Goal: Task Accomplishment & Management: Complete application form

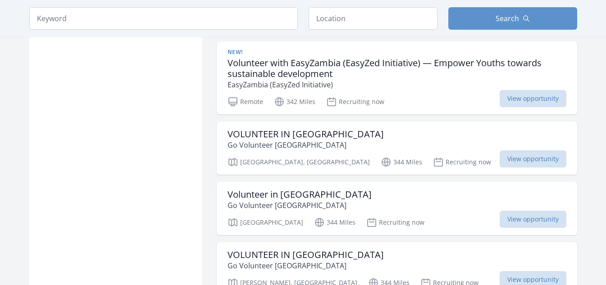
scroll to position [866, 0]
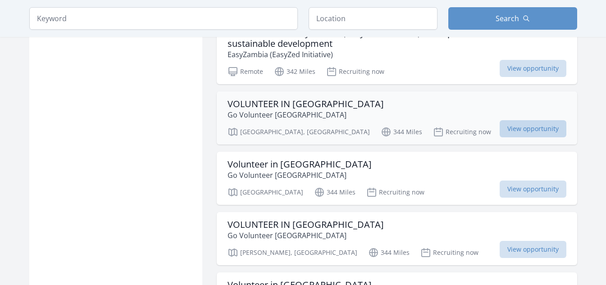
click at [531, 120] on span "View opportunity" at bounding box center [533, 128] width 67 height 17
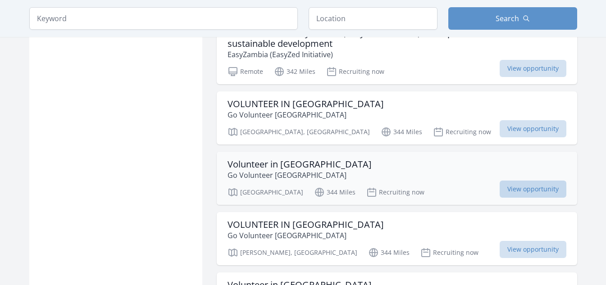
click at [515, 181] on span "View opportunity" at bounding box center [533, 189] width 67 height 17
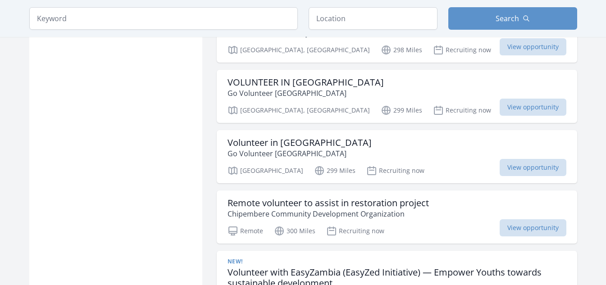
scroll to position [613, 0]
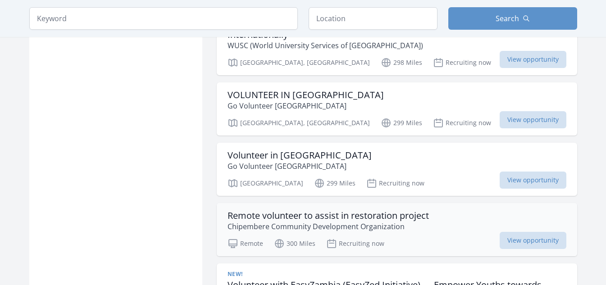
click at [320, 211] on h3 "Remote volunteer to assist in restoration project" at bounding box center [329, 216] width 202 height 11
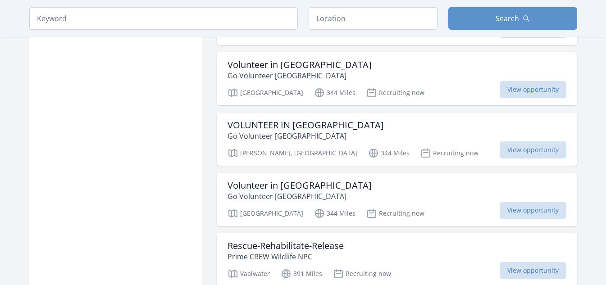
scroll to position [974, 0]
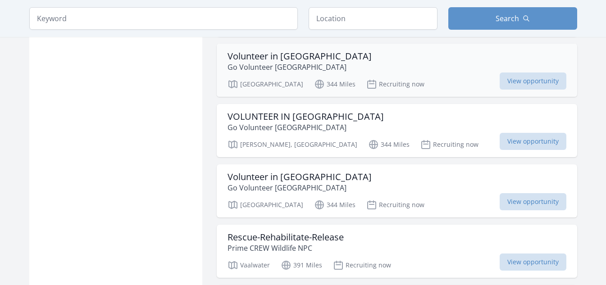
click at [289, 51] on h3 "Volunteer in Zimbabwe" at bounding box center [300, 56] width 144 height 11
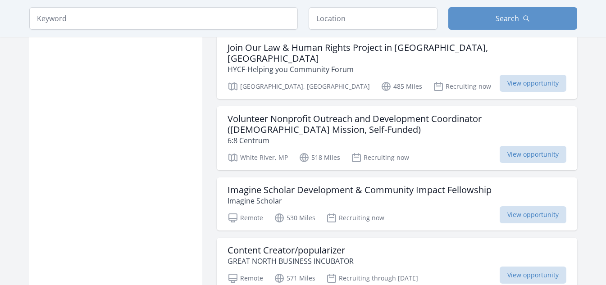
scroll to position [1118, 0]
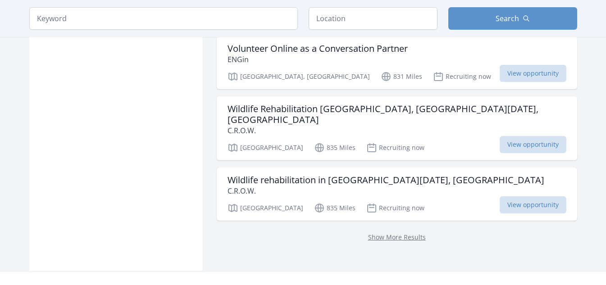
scroll to position [2449, 0]
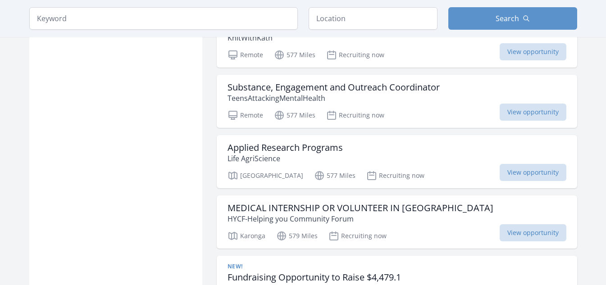
scroll to position [1687, 0]
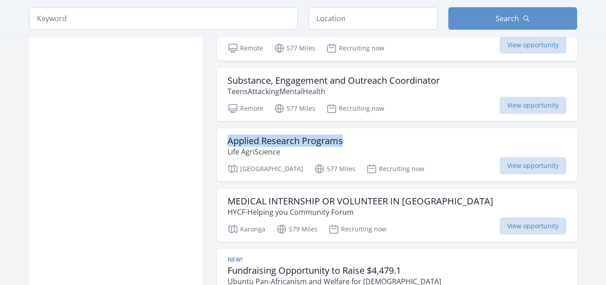
drag, startPoint x: 606, startPoint y: 133, endPoint x: 603, endPoint y: 119, distance: 14.8
click at [603, 119] on main "Keyword Location Search Active filters Clear filters" at bounding box center [303, 284] width 606 height 3885
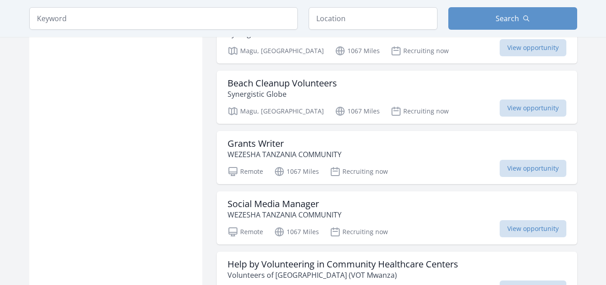
scroll to position [4699, 0]
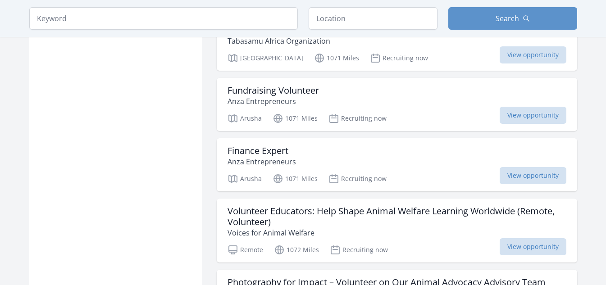
scroll to position [5078, 0]
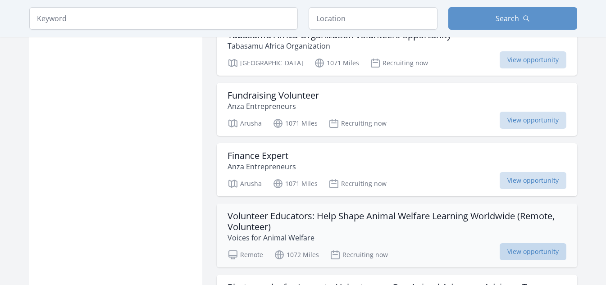
click at [517, 243] on span "View opportunity" at bounding box center [533, 251] width 67 height 17
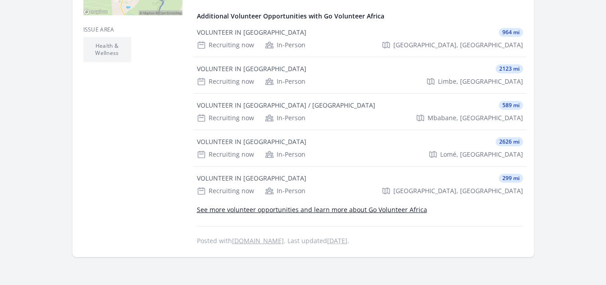
scroll to position [325, 0]
click at [606, 2] on main "Organization Go Volunteer Africa VOLUNTEER IN ZIMBABWE Duration Recruiting now …" at bounding box center [303, 11] width 606 height 614
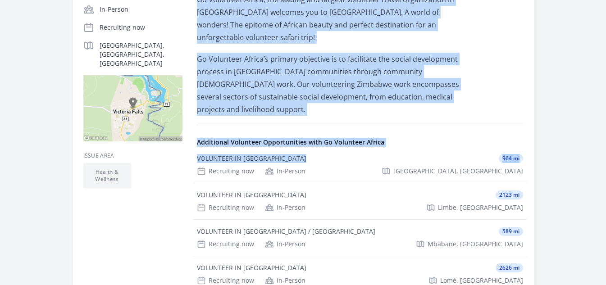
click at [606, 3] on html "Home Search Register My Organization FAQs Sign In" at bounding box center [303, 202] width 606 height 798
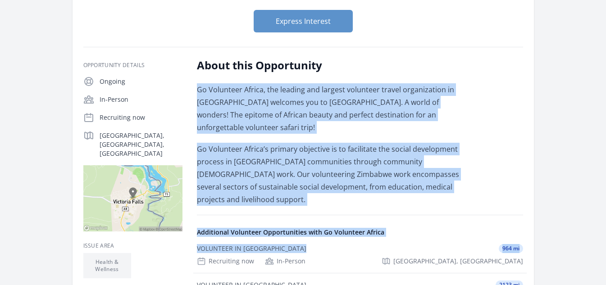
scroll to position [101, 0]
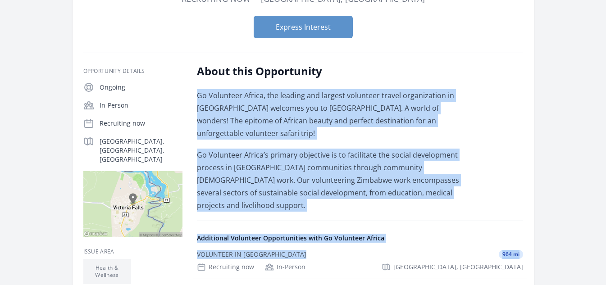
click at [412, 136] on div "Go Volunteer Africa, the leading and largest volunteer travel organization in A…" at bounding box center [329, 150] width 264 height 123
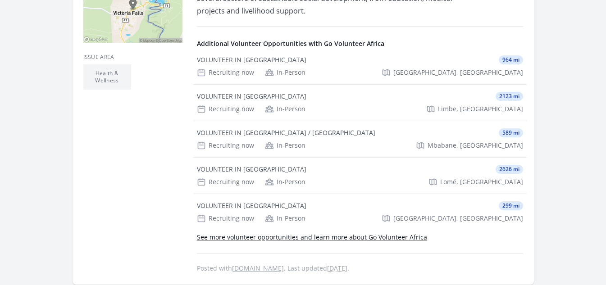
scroll to position [300, 0]
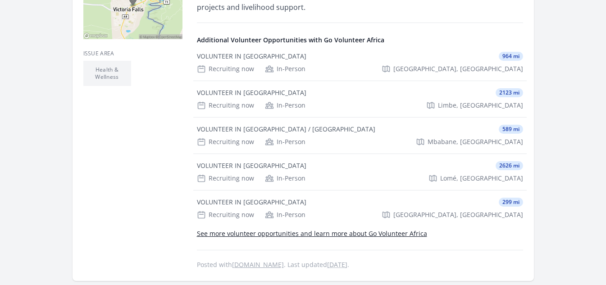
click at [340, 229] on link "See more volunteer opportunities and learn more about Go Volunteer Africa" at bounding box center [312, 233] width 230 height 9
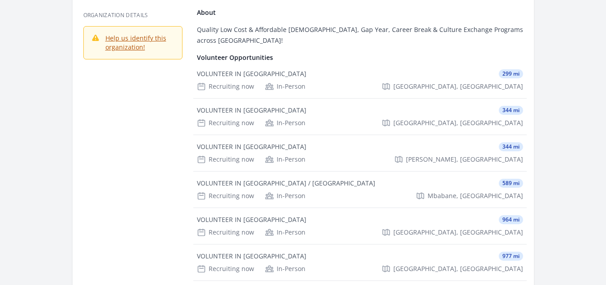
scroll to position [72, 0]
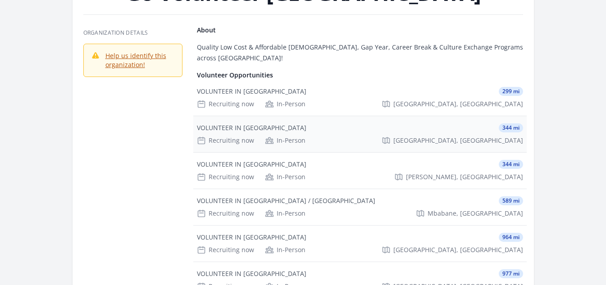
click at [236, 124] on div "VOLUNTEER IN ZIMBABWE 344 mi Recruiting now In-Person Victoria Falls, Matabelel…" at bounding box center [360, 134] width 334 height 36
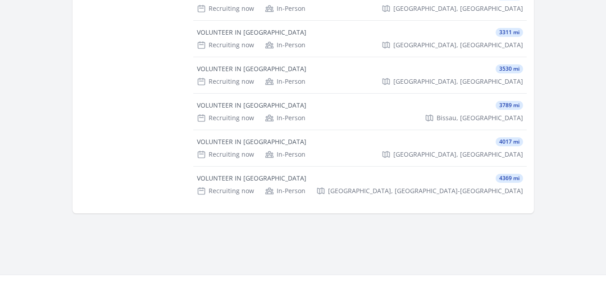
scroll to position [721, 0]
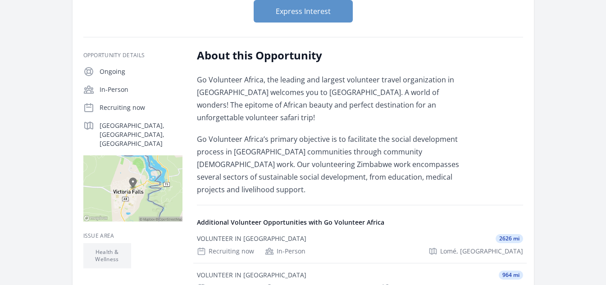
scroll to position [126, 0]
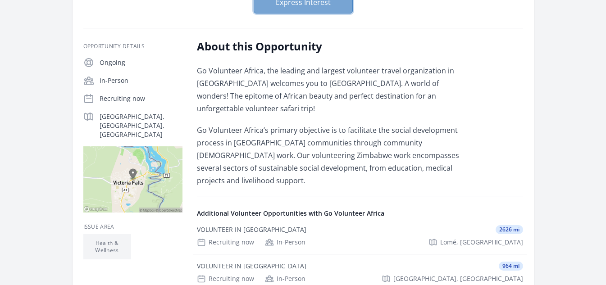
click at [312, 8] on button "Express Interest" at bounding box center [303, 2] width 99 height 23
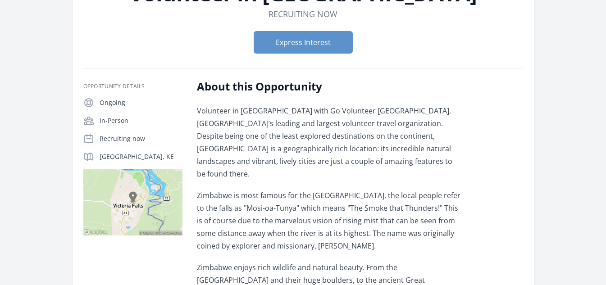
scroll to position [83, 0]
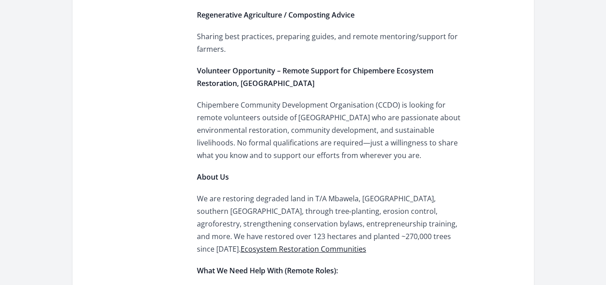
scroll to position [848, 0]
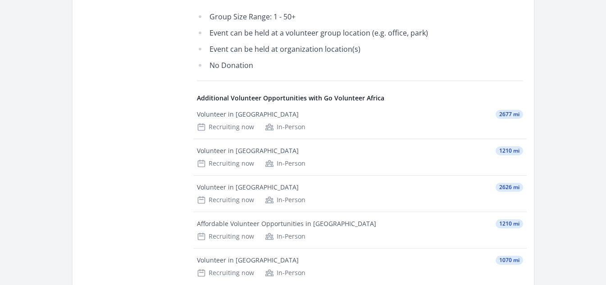
scroll to position [1593, 0]
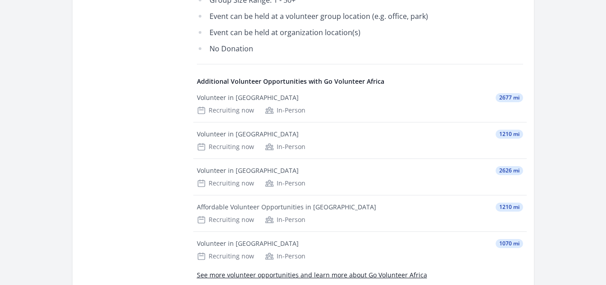
click at [278, 271] on link "See more volunteer opportunities and learn more about Go Volunteer Africa" at bounding box center [312, 275] width 230 height 9
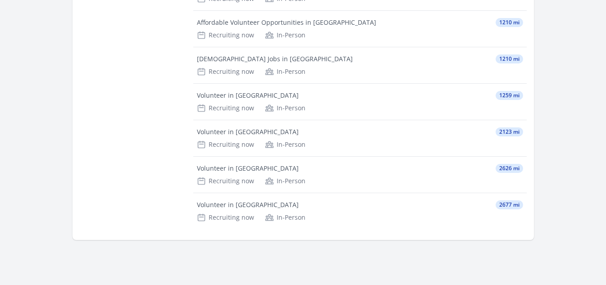
scroll to position [451, 0]
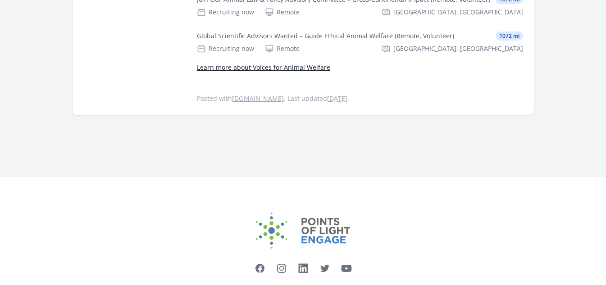
scroll to position [757, 0]
